Goal: Browse casually: Explore the website without a specific task or goal

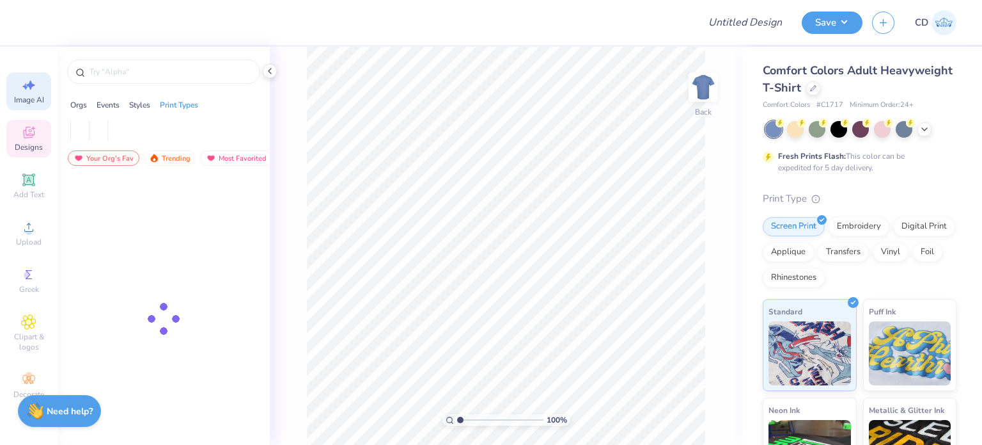
click at [31, 94] on div "Image AI" at bounding box center [28, 91] width 45 height 38
select select "4"
